Goal: Information Seeking & Learning: Learn about a topic

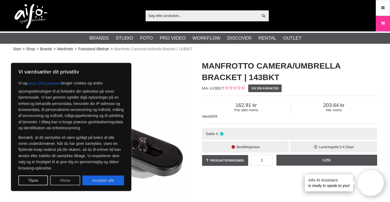
click at [59, 180] on button "Afvise" at bounding box center [65, 181] width 30 height 10
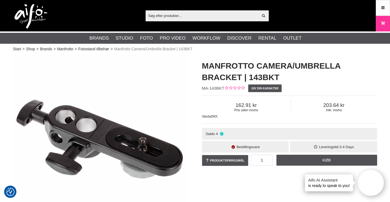
click at [223, 66] on h1 "Manfrotto Camera/Umbrella Bracket | 143BKT" at bounding box center [289, 71] width 175 height 23
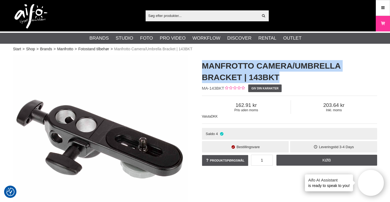
drag, startPoint x: 223, startPoint y: 66, endPoint x: 261, endPoint y: 79, distance: 40.8
click at [261, 79] on h1 "Manfrotto Camera/Umbrella Bracket | 143BKT" at bounding box center [289, 71] width 175 height 23
copy h1 "Manfrotto Camera/Umbrella Bracket | 143BKT"
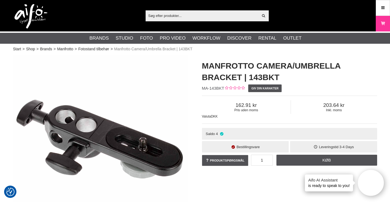
click at [217, 75] on h1 "Manfrotto Camera/Umbrella Bracket | 143BKT" at bounding box center [289, 71] width 175 height 23
click at [266, 76] on h1 "Manfrotto Camera/Umbrella Bracket | 143BKT" at bounding box center [289, 71] width 175 height 23
click at [229, 66] on h1 "Manfrotto Camera/Umbrella Bracket | 143BKT" at bounding box center [289, 71] width 175 height 23
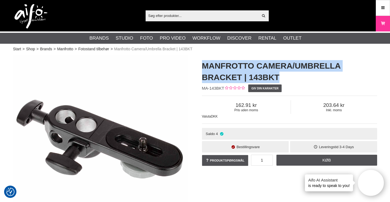
drag, startPoint x: 229, startPoint y: 66, endPoint x: 260, endPoint y: 75, distance: 32.5
click at [260, 75] on h1 "Manfrotto Camera/Umbrella Bracket | 143BKT" at bounding box center [289, 71] width 175 height 23
copy h1 "Manfrotto Camera/Umbrella Bracket | 143BKT"
click at [218, 79] on h1 "Manfrotto Camera/Umbrella Bracket | 143BKT" at bounding box center [289, 71] width 175 height 23
